Goal: Task Accomplishment & Management: Complete application form

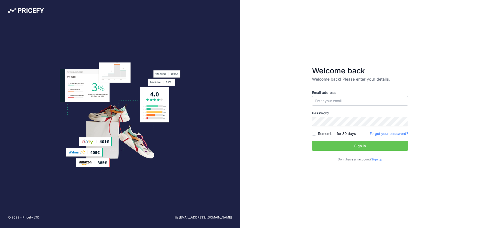
click at [380, 158] on link "Sign up" at bounding box center [376, 159] width 11 height 4
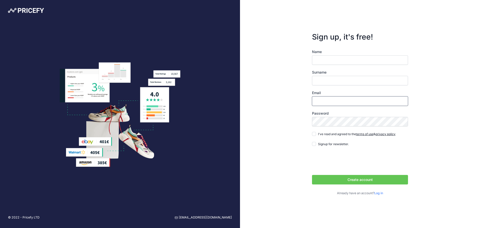
click at [323, 105] on input "Email" at bounding box center [360, 101] width 96 height 10
type input "[EMAIL_ADDRESS][DOMAIN_NAME]"
click at [332, 59] on input "Name" at bounding box center [360, 60] width 96 height 10
type input "B"
type input "edilzone.com"
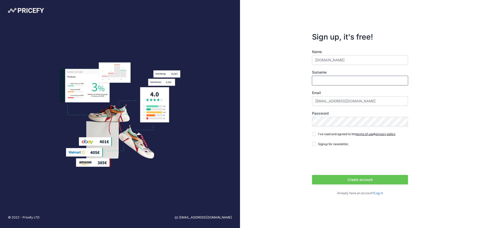
click at [334, 80] on input "Surname" at bounding box center [360, 81] width 96 height 10
type input "Barbara"
click at [454, 87] on div "Sign up, it's free! Name edilzone.com Surname Barbara Email edilzone@edilzone.c…" at bounding box center [360, 114] width 240 height 228
click at [316, 134] on input "I've read and agreed to the terms of use & privacy policy" at bounding box center [314, 134] width 4 height 4
checkbox input "true"
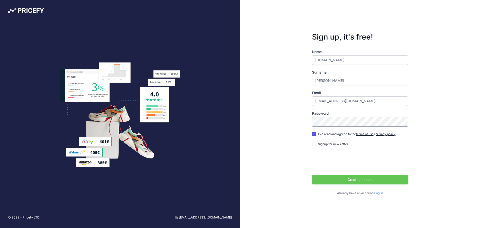
click at [308, 123] on form "Sign up, it's free! Name edilzone.com Surname Barbara Email edilzone@edilzone.c…" at bounding box center [360, 113] width 112 height 179
click at [310, 122] on form "Sign up, it's free! Name edilzone.com Surname Barbara Email edilzone@edilzone.c…" at bounding box center [360, 113] width 112 height 179
click at [312, 122] on form "Sign up, it's free! Name edilzone.com Surname Barbara Email edilzone@edilzone.c…" at bounding box center [360, 113] width 112 height 179
click at [352, 60] on input "edilzone.com" at bounding box center [360, 60] width 96 height 10
type input "edilzone"
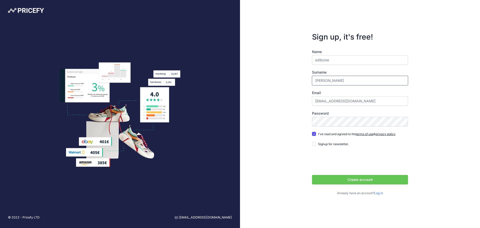
click at [328, 79] on input "Barbara" at bounding box center [360, 81] width 96 height 10
drag, startPoint x: 331, startPoint y: 79, endPoint x: 295, endPoint y: 76, distance: 36.3
click at [295, 76] on div "Sign up, it's free! Name edilzone Surname Barbara Email edilzone@edilzone.com" at bounding box center [360, 114] width 240 height 228
type input "Muiesan"
click at [367, 179] on button "Create account" at bounding box center [360, 180] width 96 height 10
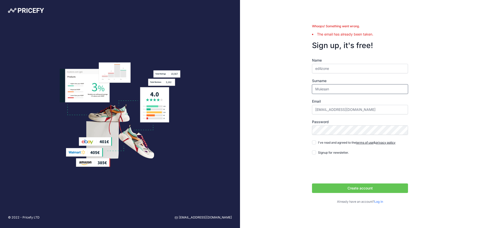
click at [352, 87] on input "Muiesan" at bounding box center [360, 89] width 96 height 10
click at [338, 69] on input "edilzone" at bounding box center [360, 69] width 96 height 10
drag, startPoint x: 338, startPoint y: 69, endPoint x: 314, endPoint y: 70, distance: 24.3
click at [314, 70] on input "edilzone" at bounding box center [360, 69] width 96 height 10
click at [336, 70] on input "edilzone" at bounding box center [360, 69] width 96 height 10
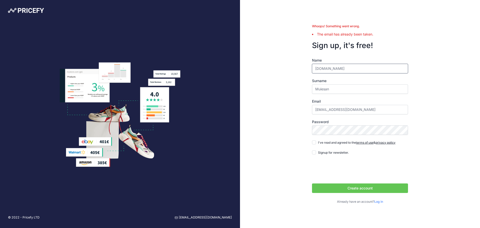
type input "edilzone.com"
click at [313, 143] on input "I've read and agreed to the terms of use & privacy policy" at bounding box center [314, 142] width 4 height 4
checkbox input "true"
click at [341, 186] on button "Create account" at bounding box center [360, 188] width 96 height 10
click at [358, 110] on input "[EMAIL_ADDRESS][DOMAIN_NAME]" at bounding box center [360, 110] width 96 height 10
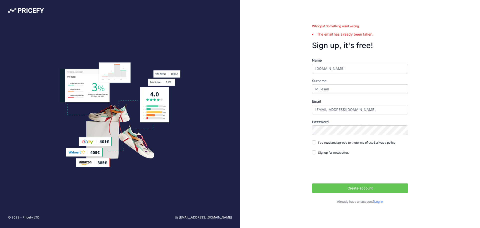
click at [380, 202] on link "Log in" at bounding box center [378, 202] width 9 height 4
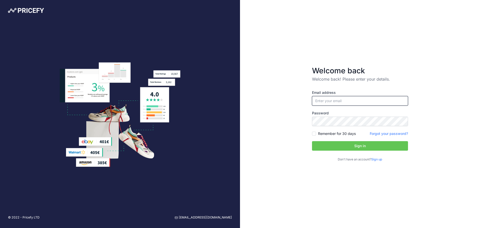
click at [332, 105] on input "email" at bounding box center [360, 101] width 96 height 10
type input "[EMAIL_ADDRESS][DOMAIN_NAME]"
click at [385, 133] on link "Forgot your password?" at bounding box center [389, 133] width 38 height 4
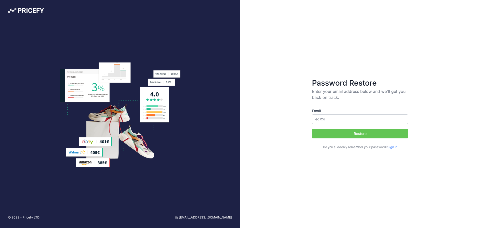
type input "[EMAIL_ADDRESS][DOMAIN_NAME]"
click at [367, 133] on button "Restore" at bounding box center [360, 134] width 96 height 10
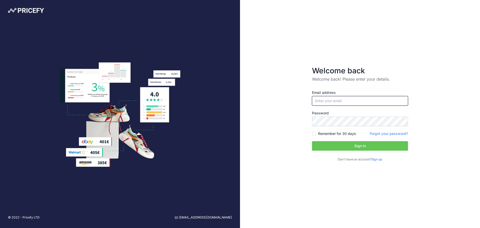
click at [337, 98] on input "email" at bounding box center [360, 101] width 96 height 10
type input "[EMAIL_ADDRESS][DOMAIN_NAME]"
click at [363, 148] on button "Sign in" at bounding box center [360, 146] width 96 height 10
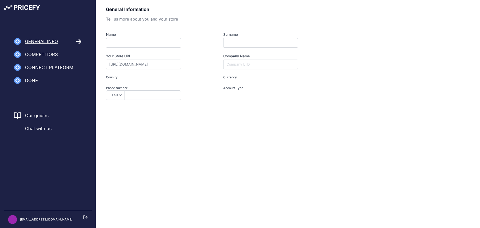
type input "I am a Merchant"
click at [161, 45] on input "Name" at bounding box center [143, 43] width 75 height 10
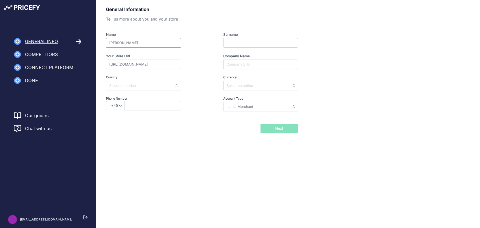
type input "[PERSON_NAME]"
type input "P."
click at [240, 66] on input "Company Name" at bounding box center [260, 65] width 75 height 10
type input "SEM SOCIETA' EDILE MUIESAN S.A [PERSON_NAME]"
select select "39"
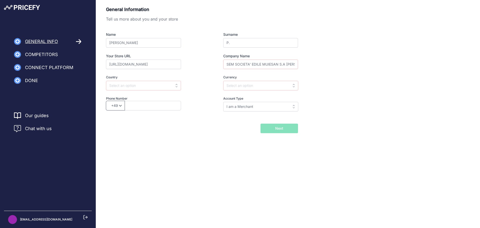
type input "040393986"
click at [136, 87] on input "text" at bounding box center [143, 86] width 75 height 10
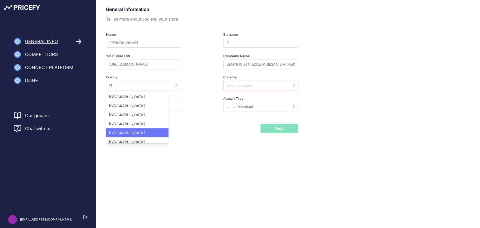
click at [119, 132] on div "[GEOGRAPHIC_DATA]" at bounding box center [137, 132] width 63 height 9
type input "Italy"
type input "EUR"
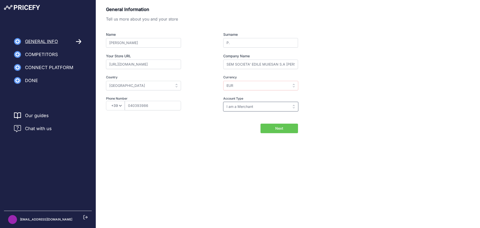
click at [237, 106] on input "I am a Merchant" at bounding box center [260, 107] width 75 height 10
click at [237, 106] on input "text" at bounding box center [260, 107] width 75 height 10
type input "I am a Merchant"
drag, startPoint x: 152, startPoint y: 107, endPoint x: 112, endPoint y: 107, distance: 40.0
click at [112, 107] on div "+49 +43 +32 +1 +86 +34 +358 +33 +30 +39 +81 +352 +31 +48 +351 +420 +44 +46 +41 …" at bounding box center [152, 106] width 93 height 10
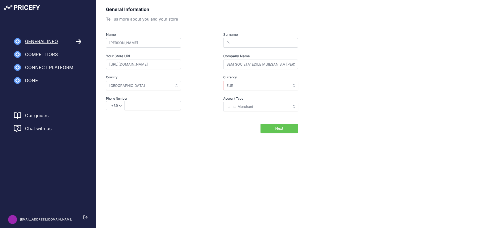
click at [288, 129] on button "Next" at bounding box center [280, 129] width 38 height 10
click at [262, 134] on div "General Information Tell us more about you and your store Name Barbara Surname …" at bounding box center [288, 77] width 384 height 155
click at [129, 65] on input "https://20772510-backoffice.storeden.com" at bounding box center [143, 65] width 75 height 10
drag, startPoint x: 109, startPoint y: 64, endPoint x: 202, endPoint y: 67, distance: 93.1
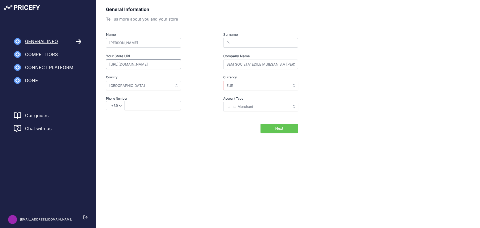
click at [202, 67] on div "Name Barbara Surname P. Your Store URL https://20772510-backoffice.storeden.com…" at bounding box center [202, 71] width 192 height 79
click at [163, 64] on input "https://20772510-backoffice.storeden.com" at bounding box center [143, 65] width 75 height 10
click at [135, 106] on input "text" at bounding box center [153, 106] width 56 height 10
type input "040393986"
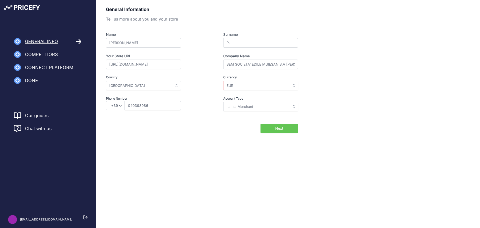
click at [275, 130] on button "Next" at bounding box center [280, 129] width 38 height 10
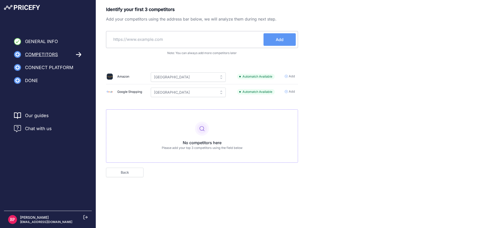
click at [182, 39] on input "text" at bounding box center [185, 39] width 155 height 12
type input "A"
type input "amastone.it"
click at [287, 41] on button "Add" at bounding box center [280, 39] width 32 height 13
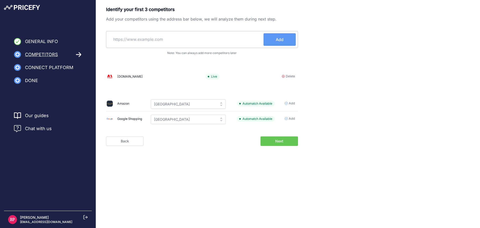
click at [290, 104] on span "Add" at bounding box center [292, 103] width 6 height 5
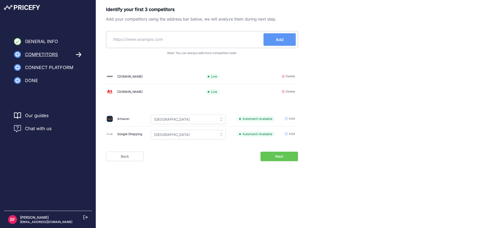
click at [215, 40] on input "text" at bounding box center [185, 39] width 155 height 12
type input "leroy merlin"
click at [283, 43] on button "Add" at bounding box center [280, 39] width 32 height 13
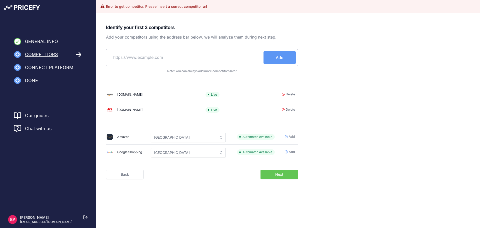
click at [178, 56] on input "text" at bounding box center [185, 57] width 155 height 12
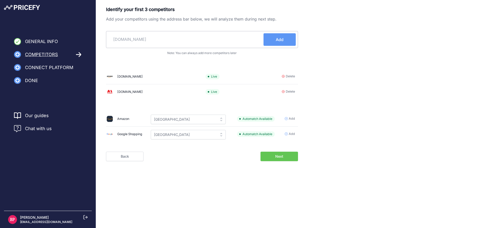
type input "leroymerlin.it"
click at [275, 39] on button "Add" at bounding box center [280, 39] width 32 height 13
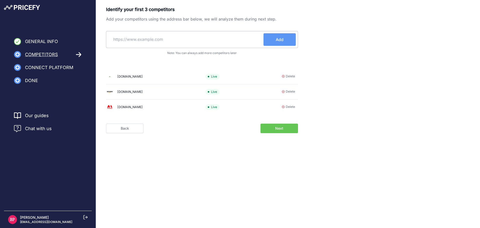
click at [284, 127] on button "Next" at bounding box center [280, 129] width 38 height 10
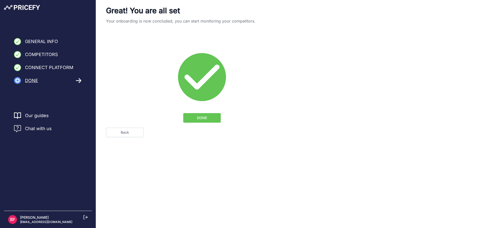
click at [32, 78] on span "Done" at bounding box center [31, 80] width 13 height 7
click at [193, 117] on button "DONE" at bounding box center [202, 118] width 38 height 10
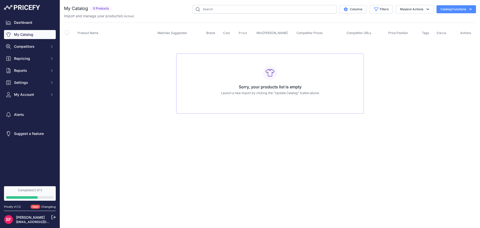
click at [37, 196] on div at bounding box center [30, 197] width 48 height 3
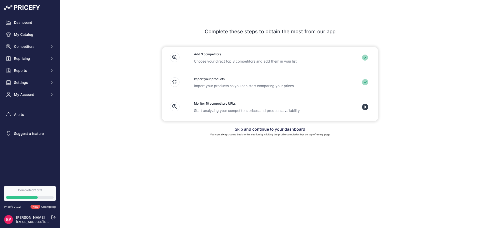
click at [364, 81] on icon at bounding box center [365, 82] width 6 height 6
click at [216, 86] on p "Import your products so you can start comparing your prices" at bounding box center [270, 85] width 152 height 5
click at [171, 83] on icon at bounding box center [175, 82] width 10 height 10
click at [176, 82] on icon at bounding box center [174, 82] width 5 height 4
click at [33, 22] on link "Dashboard" at bounding box center [30, 22] width 52 height 9
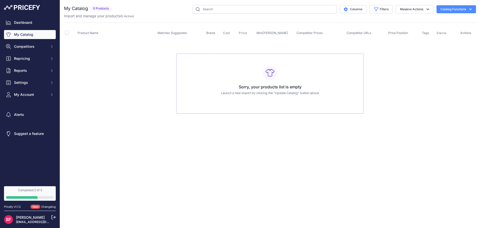
click at [474, 8] on button "Catalog Functions" at bounding box center [457, 9] width 40 height 8
click at [463, 18] on div "Import Additional Info" at bounding box center [448, 19] width 56 height 9
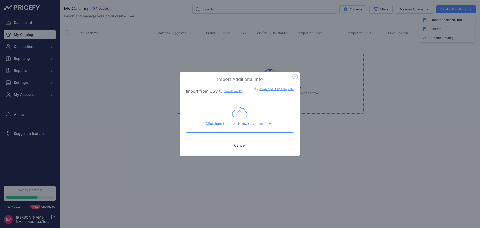
click at [295, 77] on icon "button" at bounding box center [295, 76] width 5 height 5
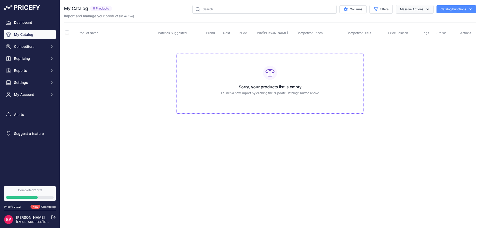
click at [431, 9] on button "Massive Actions" at bounding box center [415, 9] width 38 height 9
click at [422, 22] on button "Enable" at bounding box center [414, 21] width 40 height 9
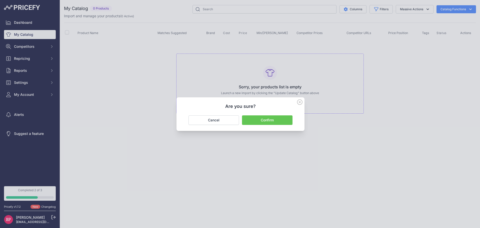
click at [275, 119] on button "Confirm" at bounding box center [267, 120] width 51 height 10
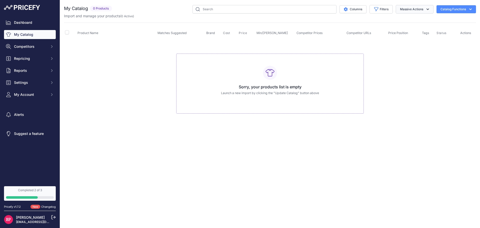
click at [422, 9] on button "Massive Actions" at bounding box center [415, 9] width 38 height 9
click at [418, 31] on button "Disable" at bounding box center [414, 30] width 40 height 9
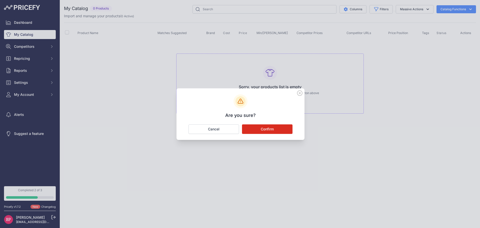
click at [283, 128] on button "Confirm" at bounding box center [267, 129] width 51 height 10
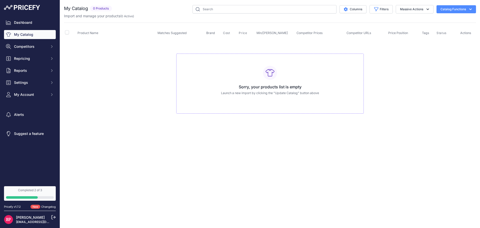
click at [459, 6] on button "Catalog Functions" at bounding box center [457, 9] width 40 height 8
click at [451, 39] on link "Update Catalog" at bounding box center [448, 37] width 56 height 9
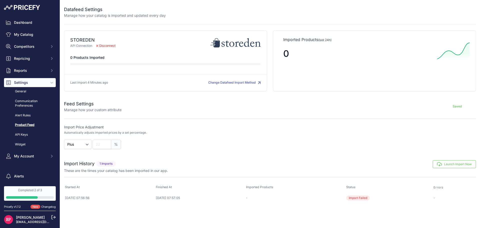
click at [98, 46] on icon at bounding box center [98, 46] width 2 height 2
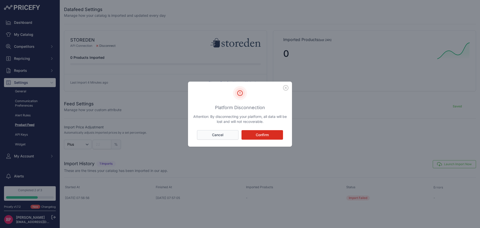
click at [223, 134] on button "Cancel" at bounding box center [218, 135] width 42 height 10
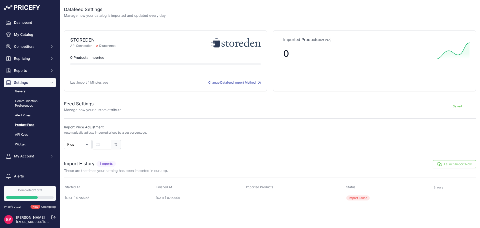
click at [233, 82] on button "Change Datafeed Import Method" at bounding box center [234, 82] width 53 height 5
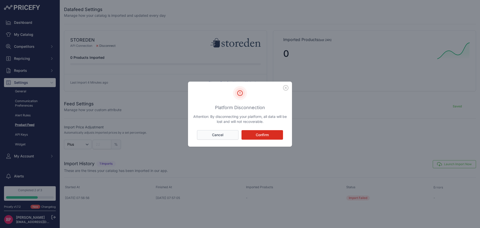
click at [229, 135] on button "Cancel" at bounding box center [218, 135] width 42 height 10
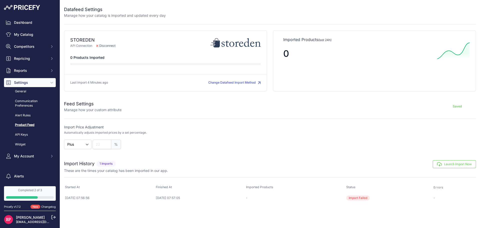
click at [459, 165] on button "Launch Import Now" at bounding box center [454, 164] width 43 height 8
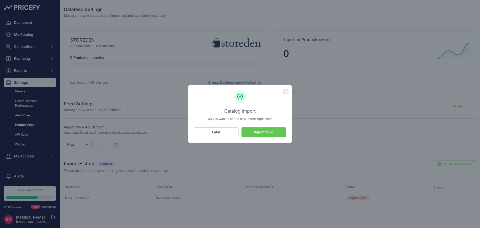
click at [268, 132] on button "Import Now" at bounding box center [264, 132] width 45 height 10
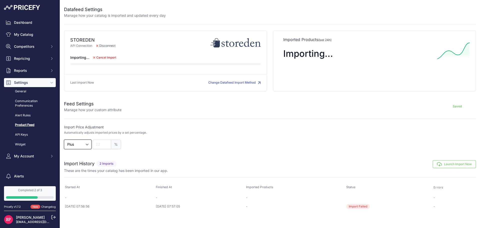
click at [90, 144] on select "Plus Minus" at bounding box center [78, 145] width 28 height 10
click at [231, 84] on button "Change Datafeed Import Method" at bounding box center [234, 82] width 53 height 5
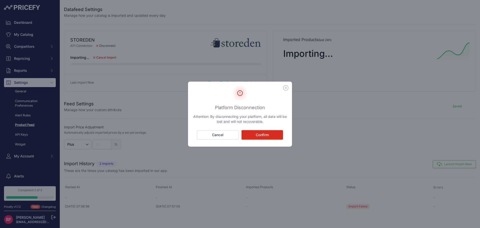
click at [256, 134] on button "Confirm" at bounding box center [263, 135] width 42 height 10
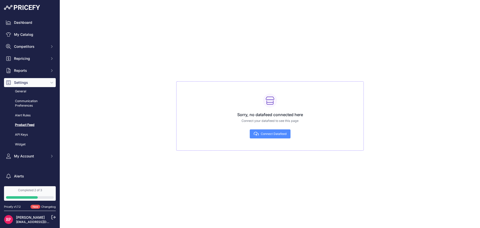
click at [260, 135] on button "Connect Datafeed" at bounding box center [270, 133] width 41 height 9
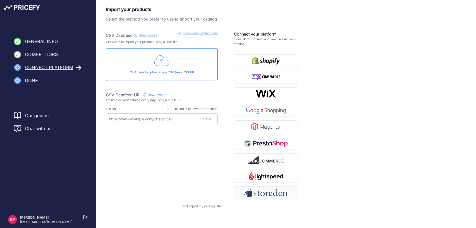
click at [277, 193] on img "button" at bounding box center [266, 193] width 44 height 8
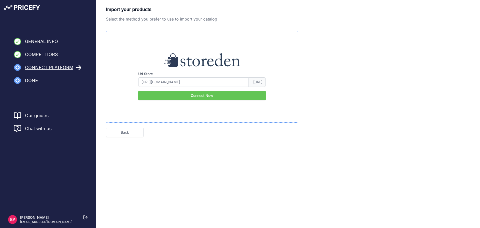
type input "20772510"
click at [196, 94] on button "Connect Now" at bounding box center [202, 96] width 128 height 10
type input "20772510"
click at [196, 97] on button "Connect Now" at bounding box center [202, 96] width 128 height 10
type input "20772510"
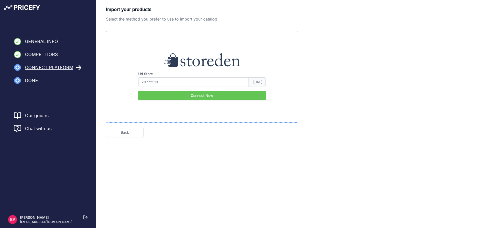
click at [32, 82] on span "Done" at bounding box center [31, 80] width 13 height 7
click at [40, 68] on span "Connect Platform" at bounding box center [49, 67] width 48 height 7
click at [78, 66] on icon at bounding box center [79, 68] width 6 height 6
drag, startPoint x: 174, startPoint y: 83, endPoint x: 116, endPoint y: 76, distance: 59.1
click at [116, 76] on div "Url Store 20772510 -backoffice.storeden.com Connect Now" at bounding box center [202, 76] width 176 height 47
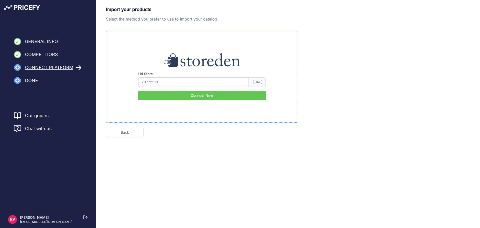
click at [249, 82] on span "-[URL]" at bounding box center [257, 82] width 17 height 10
drag, startPoint x: 167, startPoint y: 84, endPoint x: 120, endPoint y: 75, distance: 47.6
click at [120, 75] on div "Url Store 20772510 -backoffice.storeden.com Connect Now" at bounding box center [202, 76] width 176 height 47
type input "e"
type input "edilzone.com"
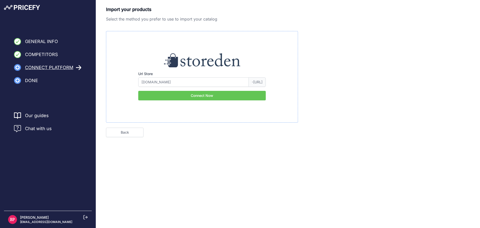
click at [168, 96] on button "Connect Now" at bounding box center [202, 96] width 128 height 10
type input "[DOMAIN_NAME]"
click at [211, 96] on button "Connect Now" at bounding box center [202, 96] width 128 height 10
type input "edilzone.com"
click at [155, 81] on input "edilzone.com" at bounding box center [193, 82] width 111 height 10
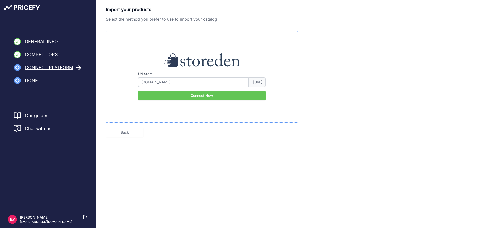
drag, startPoint x: 169, startPoint y: 82, endPoint x: 130, endPoint y: 81, distance: 39.3
click at [130, 81] on div "Url Store edilzone.com -backoffice.storeden.com Connect Now" at bounding box center [202, 76] width 176 height 47
click at [164, 82] on input "Url Store" at bounding box center [193, 82] width 111 height 10
type input "20772510"
click at [173, 95] on button "Connect Now" at bounding box center [202, 96] width 128 height 10
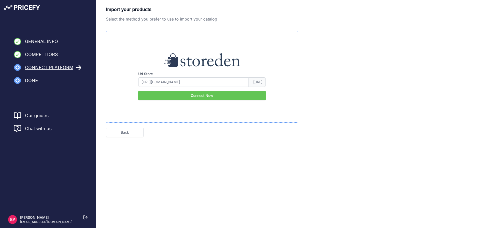
type input "20772510"
click at [203, 97] on button "Connect Now" at bounding box center [202, 96] width 128 height 10
drag, startPoint x: 167, startPoint y: 83, endPoint x: 131, endPoint y: 82, distance: 35.8
click at [131, 82] on div "Url Store 20772510 -[URL] Connect Now" at bounding box center [202, 76] width 176 height 47
type input "edilzone"
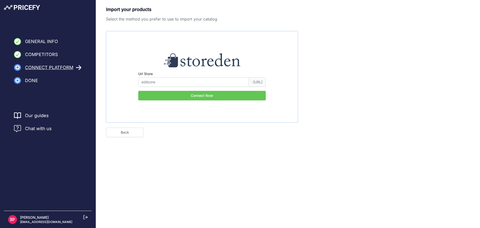
click at [368, 49] on div "Import your products Select the method you prefer to use to import your catalog…" at bounding box center [288, 71] width 364 height 131
click at [231, 97] on button "Connect Now" at bounding box center [202, 96] width 128 height 10
drag, startPoint x: 231, startPoint y: 81, endPoint x: 271, endPoint y: 81, distance: 40.0
click at [271, 81] on div "Url Store [GEOGRAPHIC_DATA] -[URL] Connect Now" at bounding box center [202, 76] width 176 height 47
click at [264, 109] on div "Url Store [GEOGRAPHIC_DATA] -[URL] Connect Now" at bounding box center [202, 77] width 192 height 92
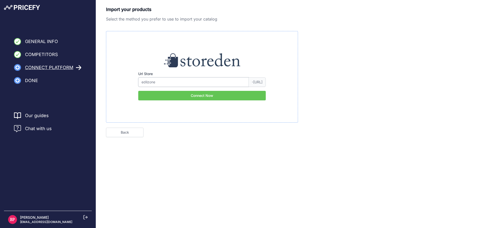
drag, startPoint x: 166, startPoint y: 83, endPoint x: 131, endPoint y: 82, distance: 34.5
click at [131, 82] on div "Url Store [GEOGRAPHIC_DATA] -[URL] Connect Now" at bounding box center [202, 76] width 176 height 47
click at [37, 216] on p "[PERSON_NAME]" at bounding box center [46, 217] width 52 height 5
click at [15, 218] on img at bounding box center [12, 219] width 9 height 9
click at [193, 83] on input "https" at bounding box center [193, 82] width 111 height 10
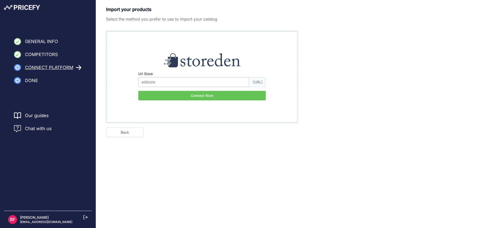
drag, startPoint x: 154, startPoint y: 81, endPoint x: 162, endPoint y: 83, distance: 7.5
click at [156, 82] on input "edilzone" at bounding box center [193, 82] width 111 height 10
type input "e"
type input "https://"
type input "e"
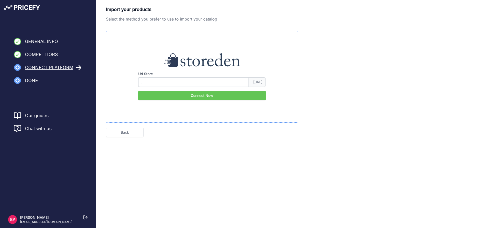
type input "j"
click at [79, 68] on icon at bounding box center [79, 68] width 6 height 6
